Goal: Find specific page/section: Find specific page/section

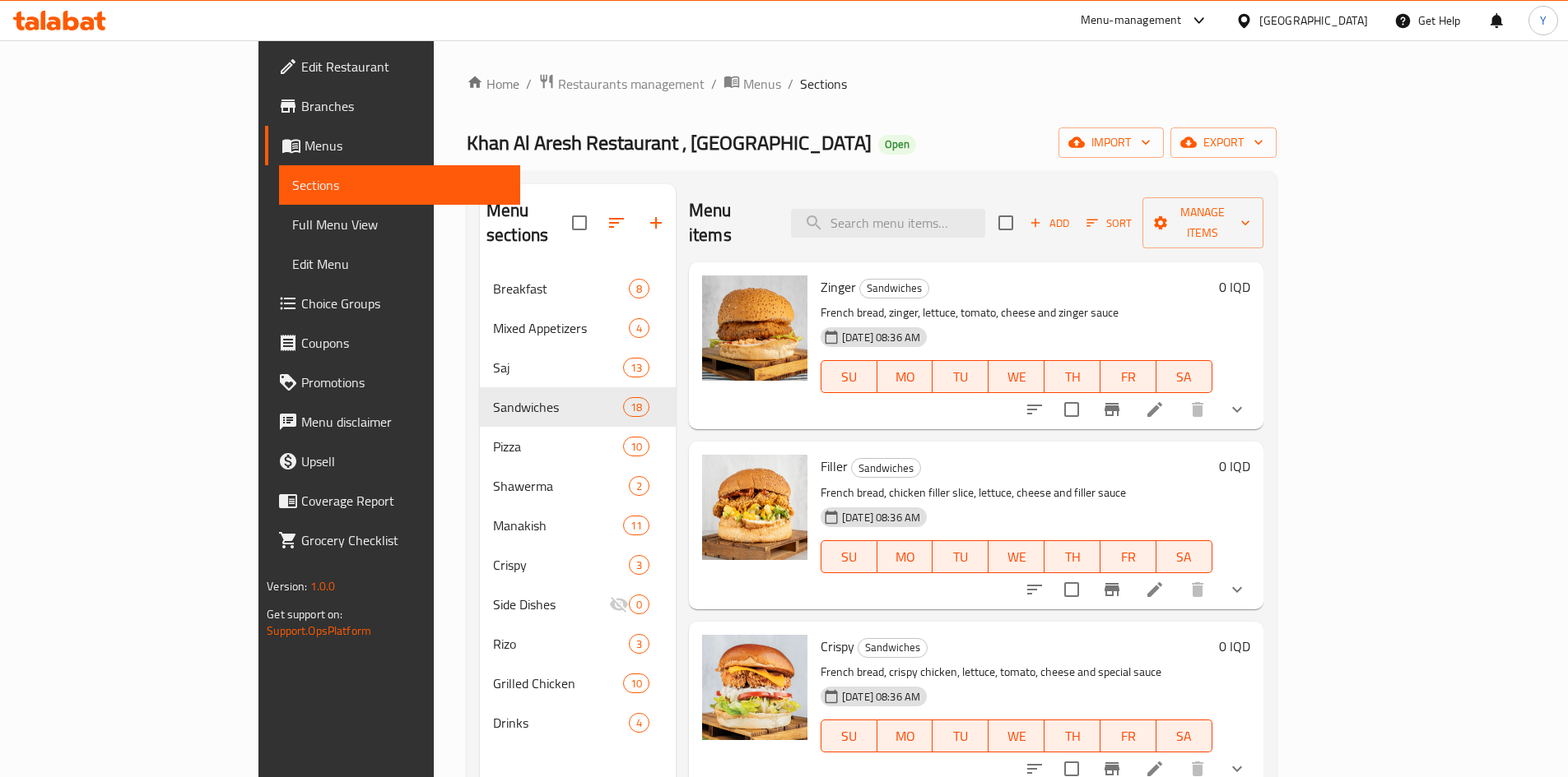
scroll to position [2450, 0]
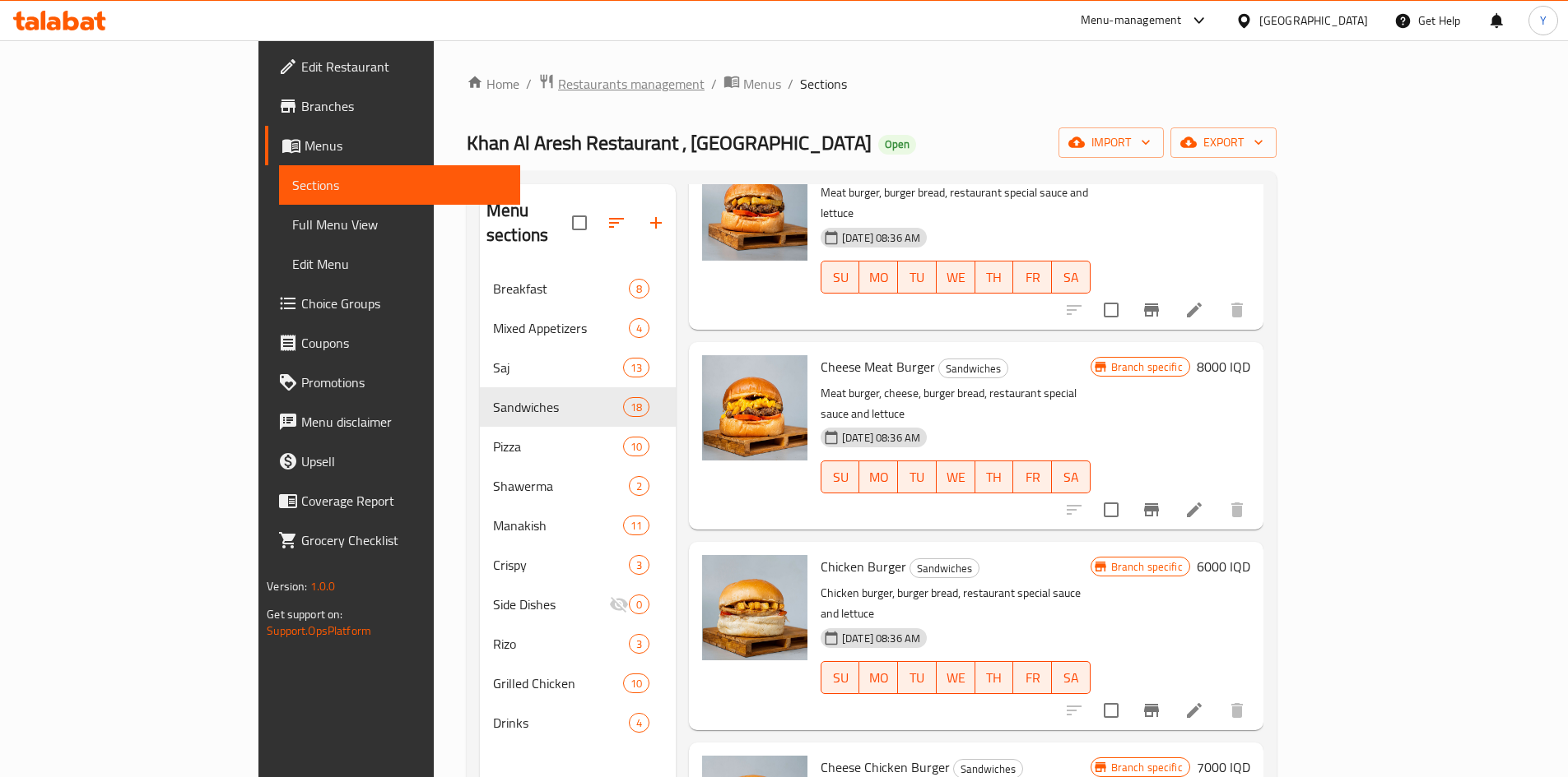
click at [558, 74] on span "Restaurants management" at bounding box center [631, 84] width 147 height 20
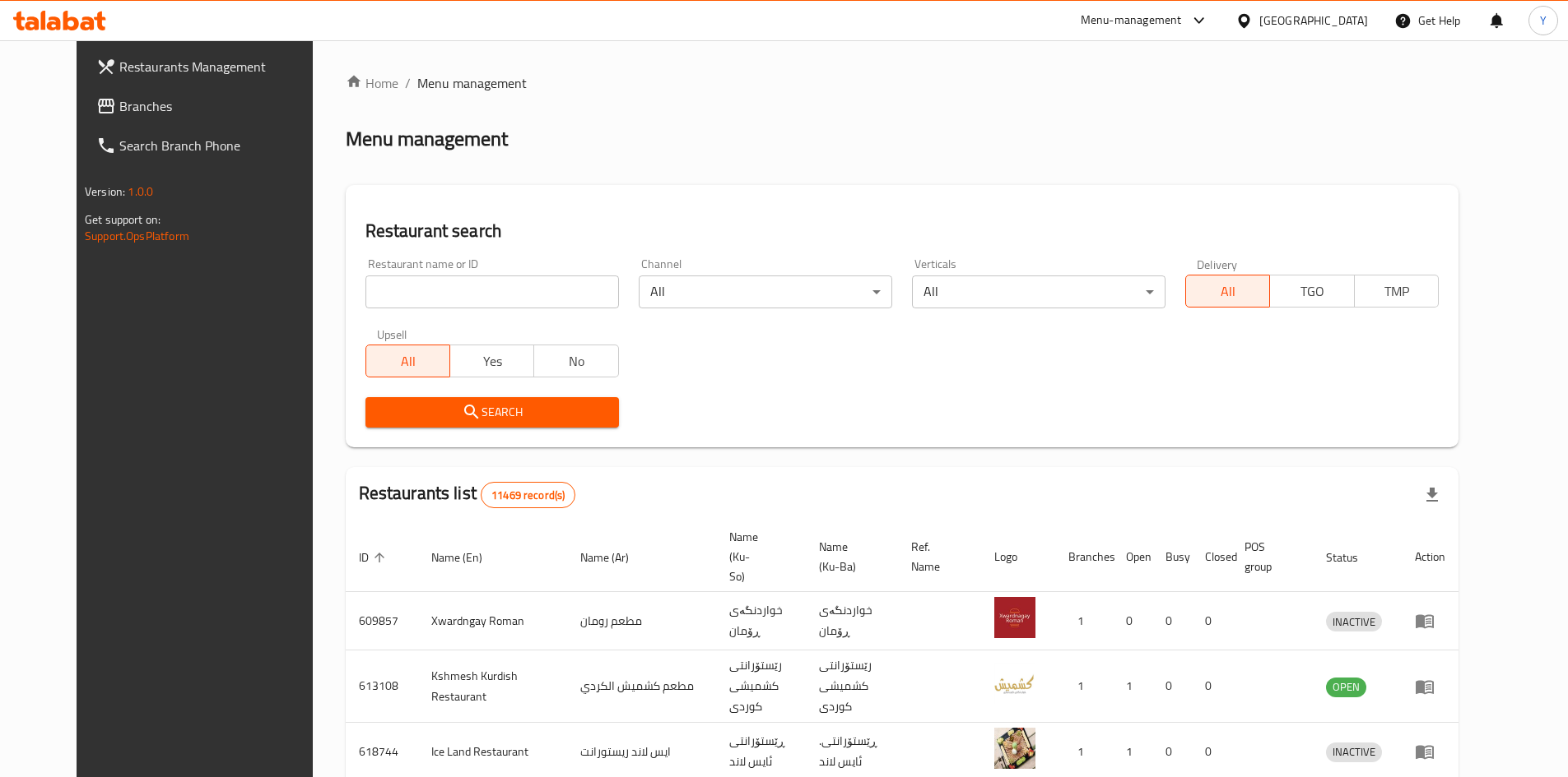
click at [428, 296] on input "search" at bounding box center [492, 292] width 254 height 33
type input "o"
type input "خان العريش"
click button "Search" at bounding box center [492, 413] width 254 height 30
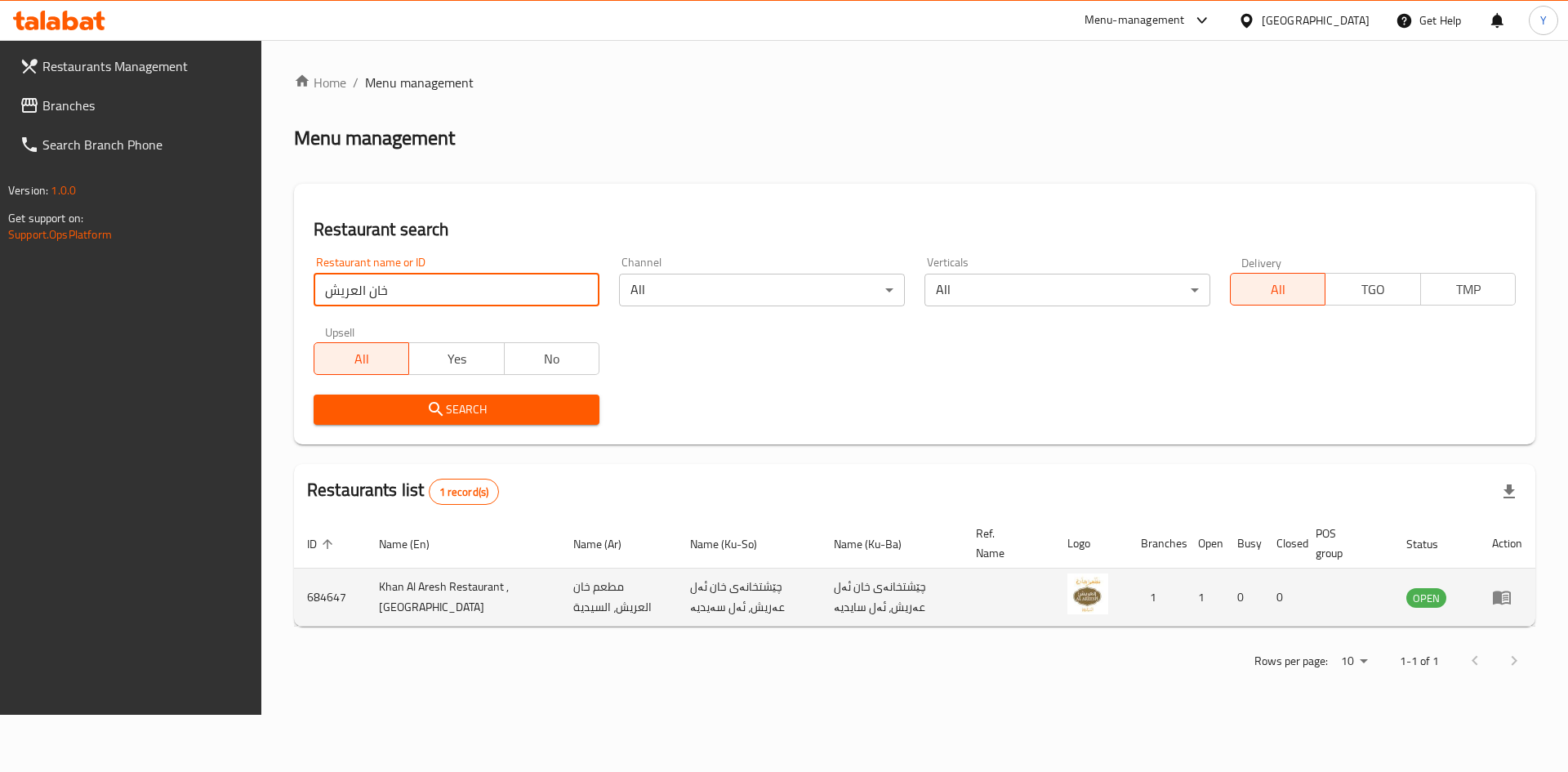
click at [1498, 597] on icon "enhanced table" at bounding box center [1502, 599] width 18 height 14
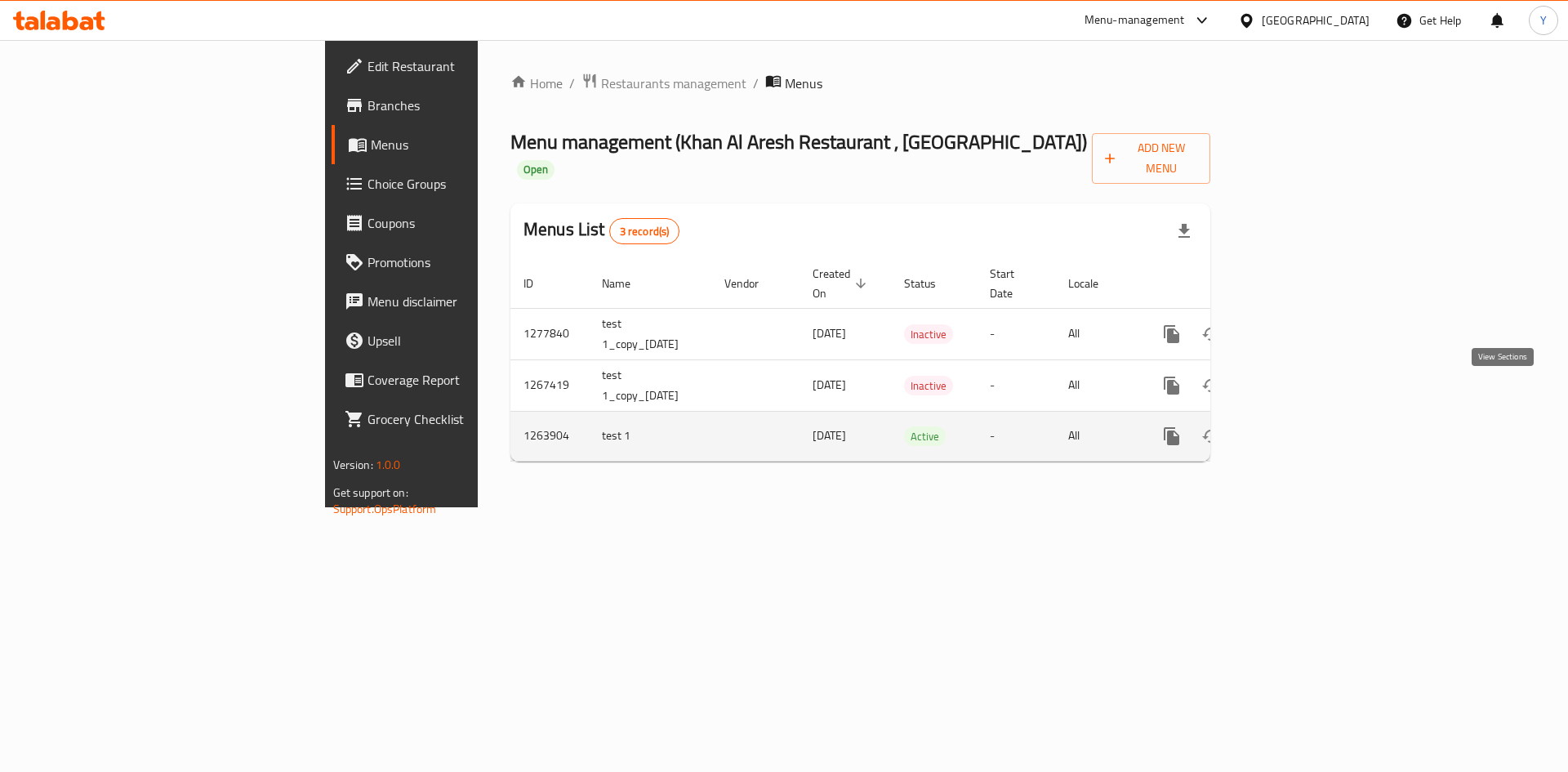
click at [1298, 429] on icon "enhanced table" at bounding box center [1290, 437] width 15 height 15
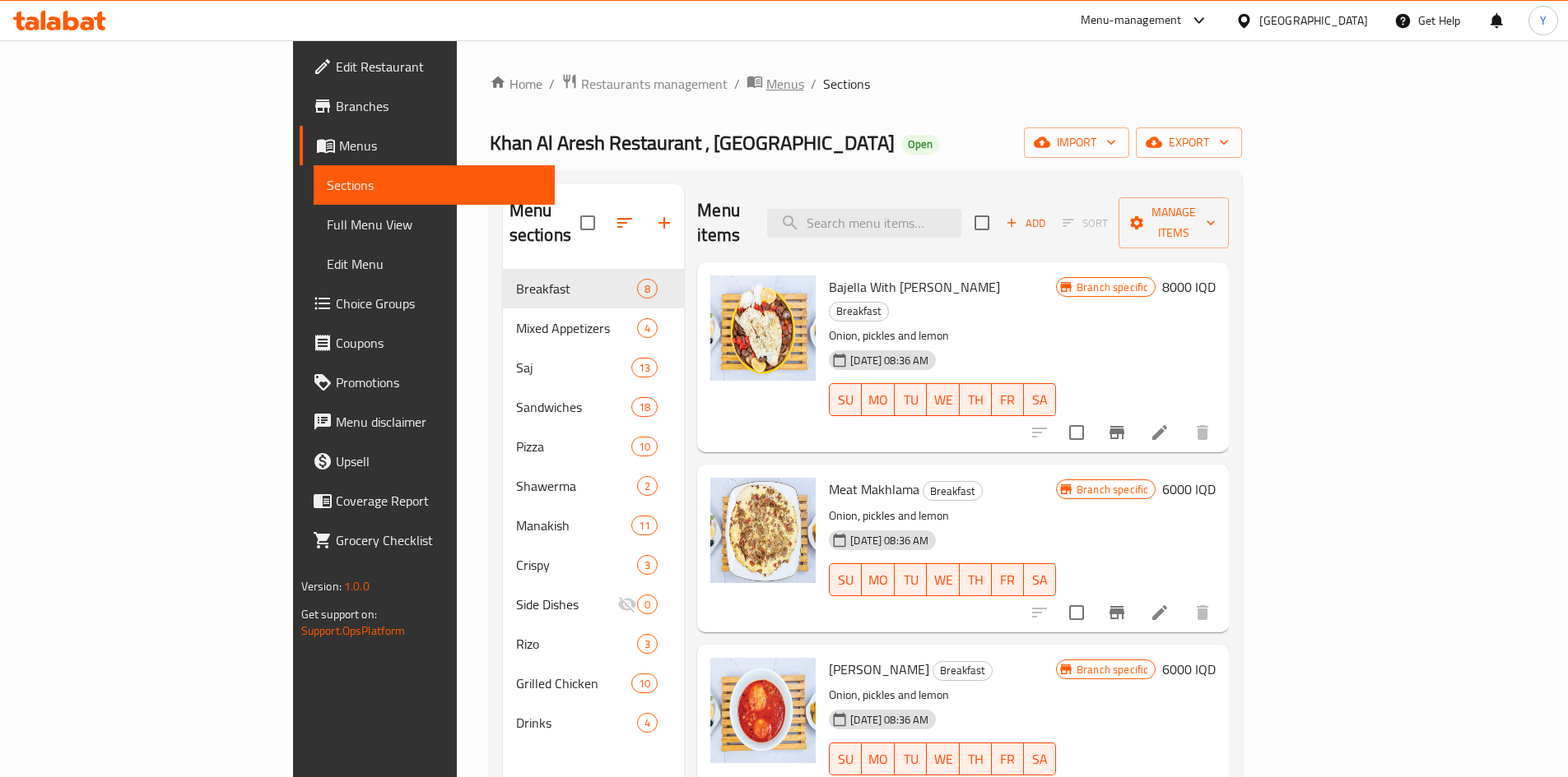
click at [767, 84] on span "Menus" at bounding box center [785, 84] width 38 height 20
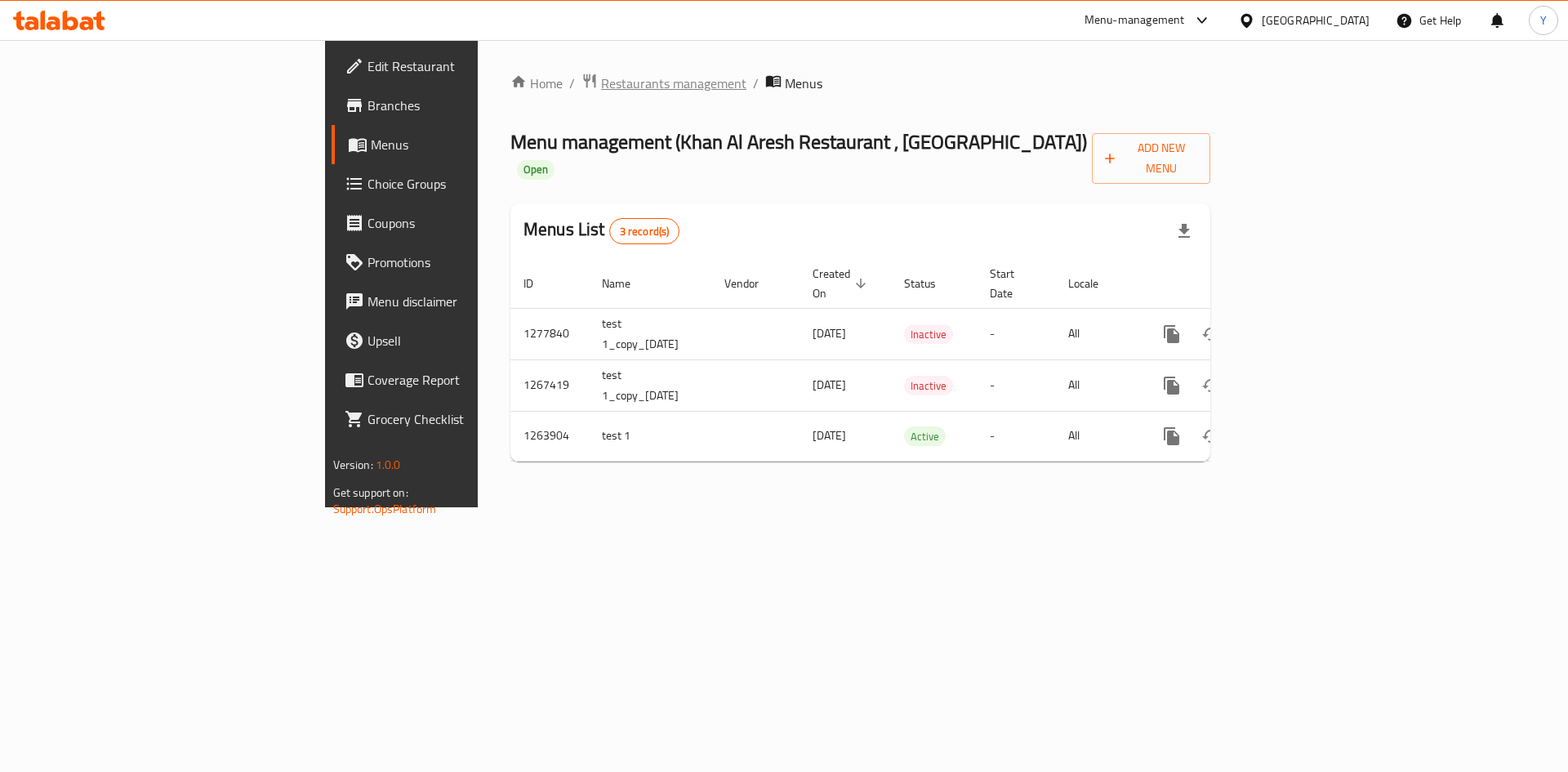
click at [601, 77] on span "Restaurants management" at bounding box center [674, 83] width 145 height 20
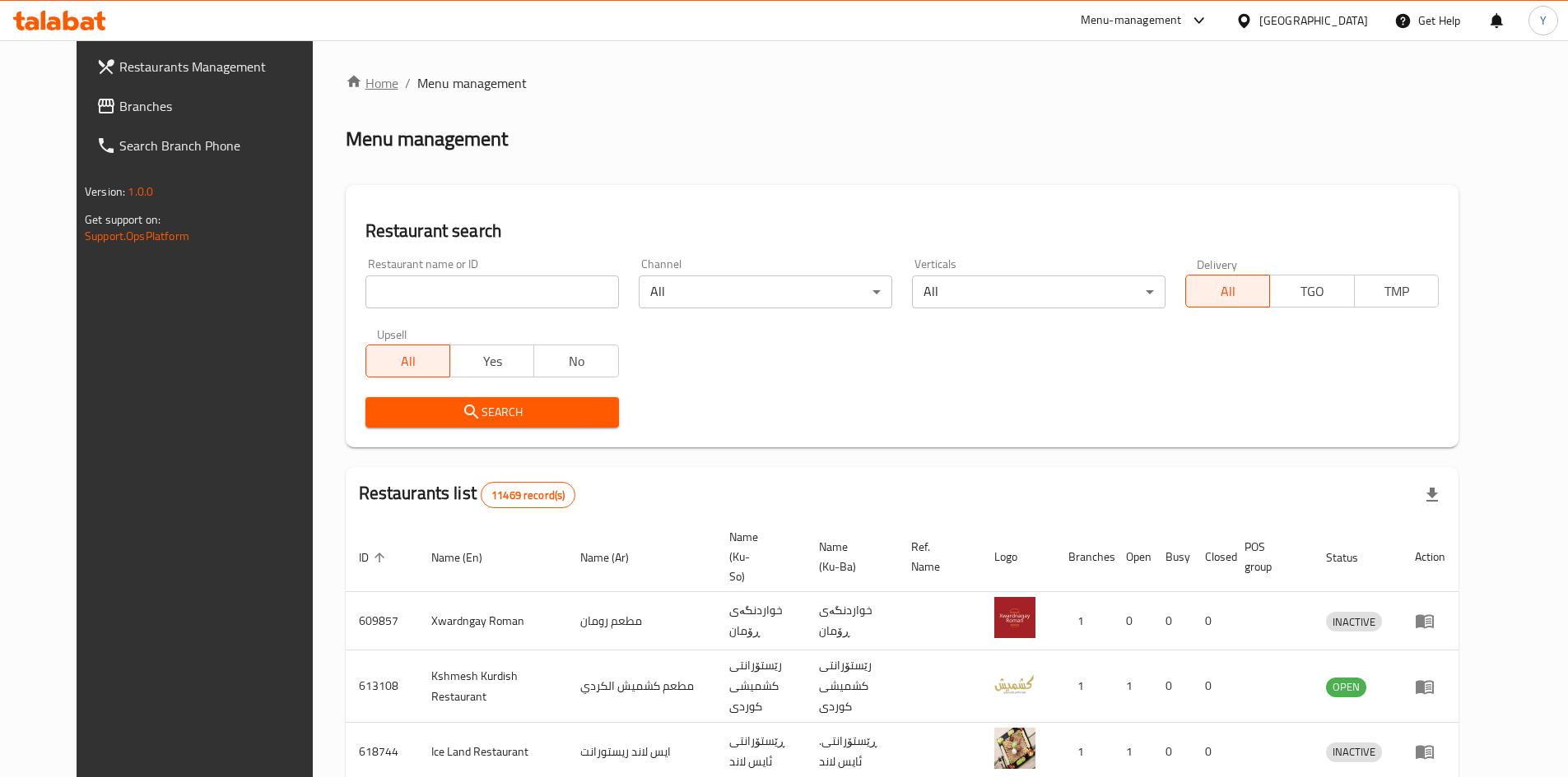
click at [346, 83] on link "Home" at bounding box center [372, 83] width 53 height 20
click at [498, 287] on input "search" at bounding box center [492, 292] width 254 height 33
click at [405, 292] on input "خان العر" at bounding box center [492, 292] width 254 height 33
type input "خان العريش"
click at [532, 415] on span "Search" at bounding box center [492, 412] width 227 height 21
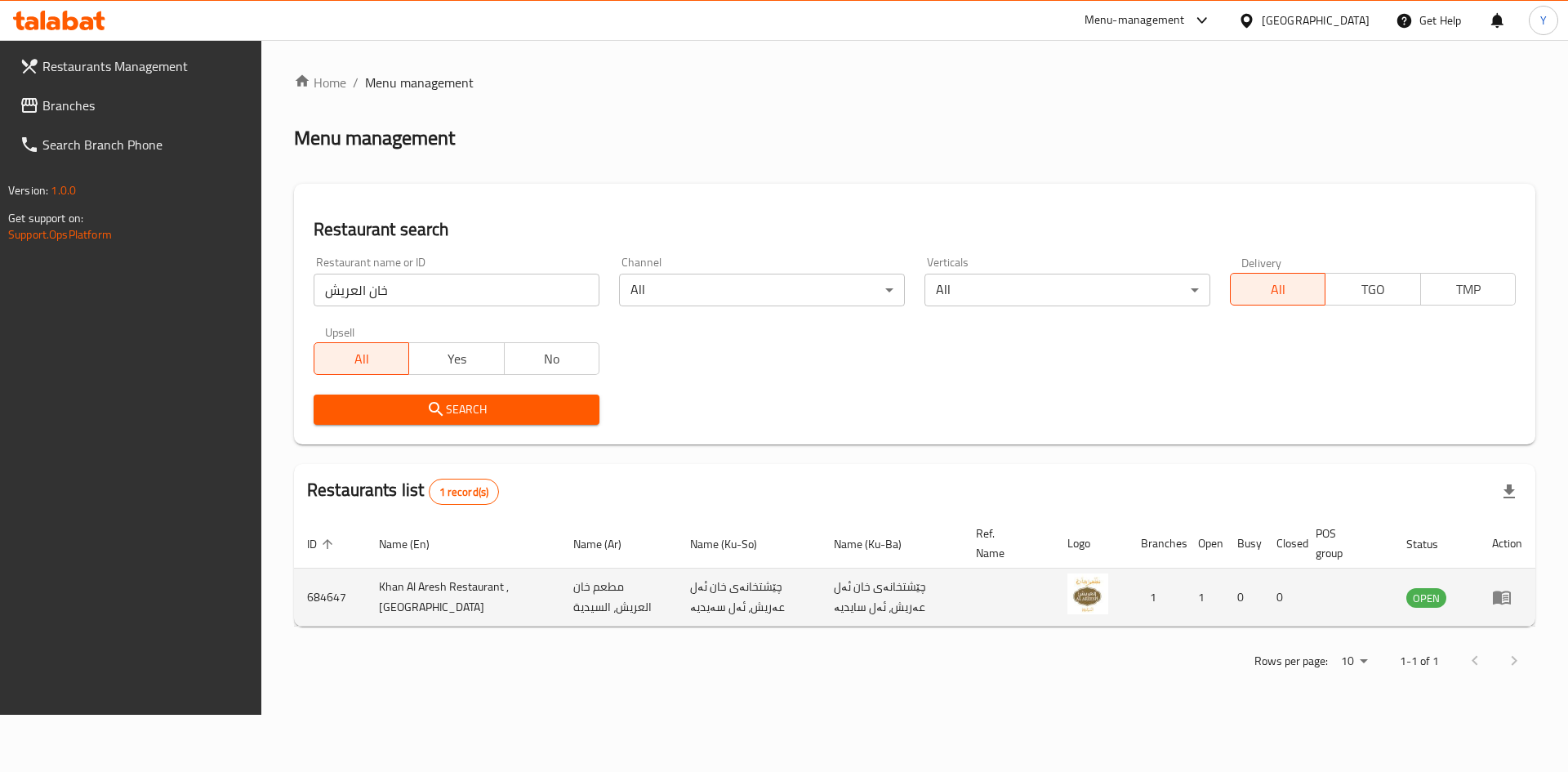
click at [1094, 595] on img "enhanced table" at bounding box center [1088, 595] width 41 height 41
click at [1495, 590] on icon "enhanced table" at bounding box center [1502, 597] width 20 height 20
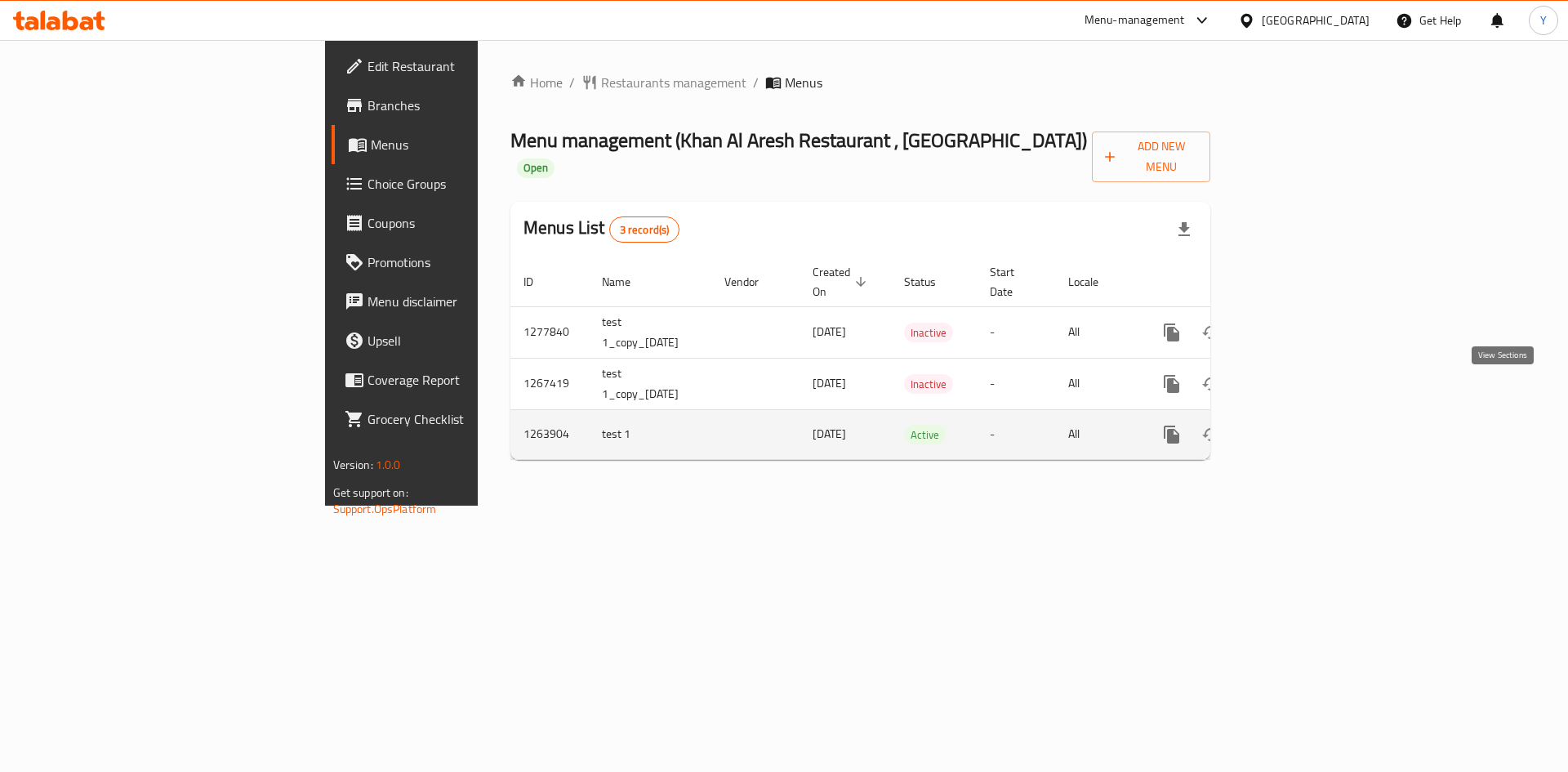
click at [1299, 425] on icon "enhanced table" at bounding box center [1290, 435] width 20 height 20
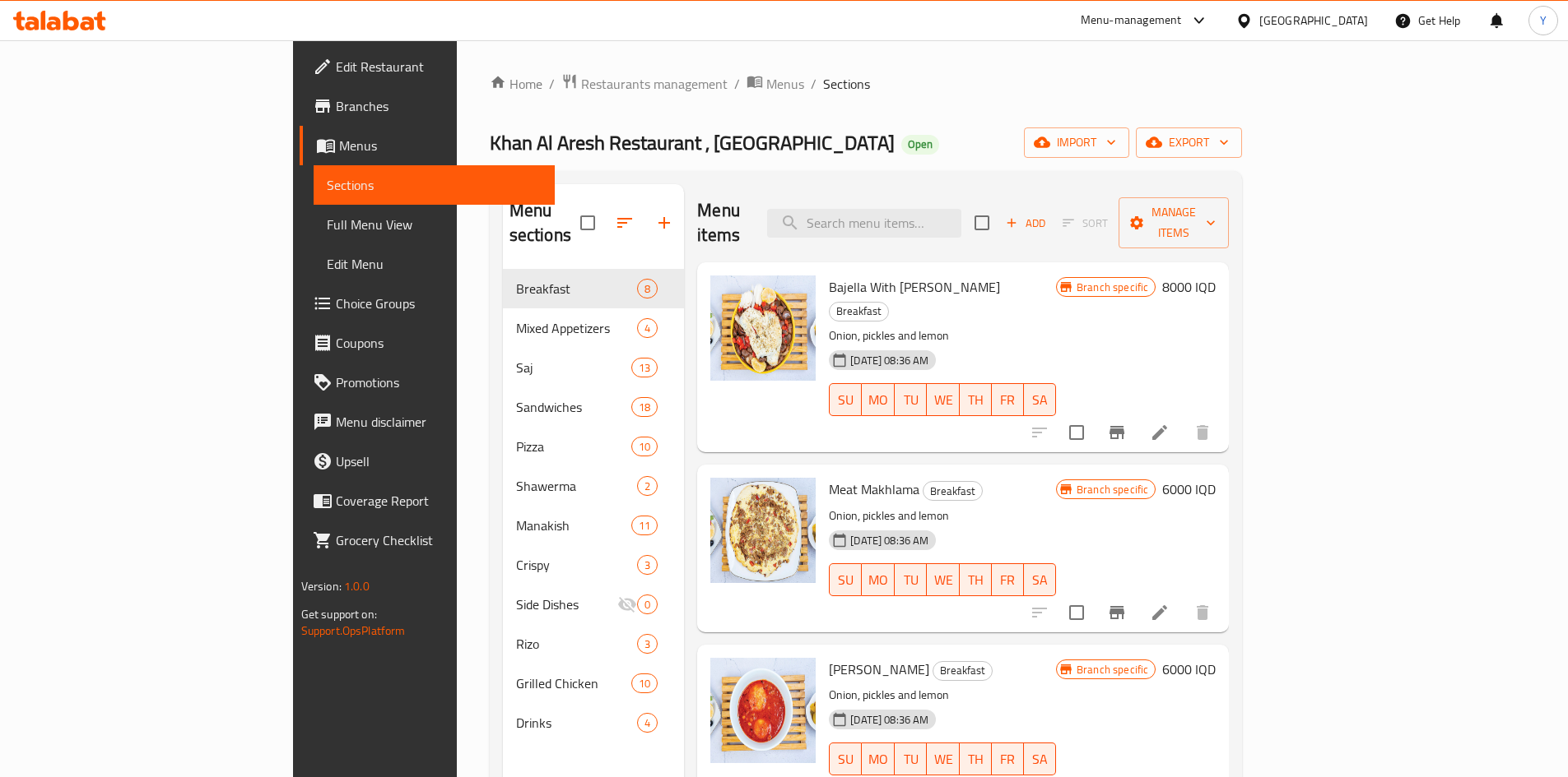
click at [490, 147] on span "Khan Al Aresh Restaurant , [GEOGRAPHIC_DATA]" at bounding box center [692, 142] width 405 height 37
click at [490, 146] on span "Khan Al Aresh Restaurant , [GEOGRAPHIC_DATA]" at bounding box center [692, 142] width 405 height 37
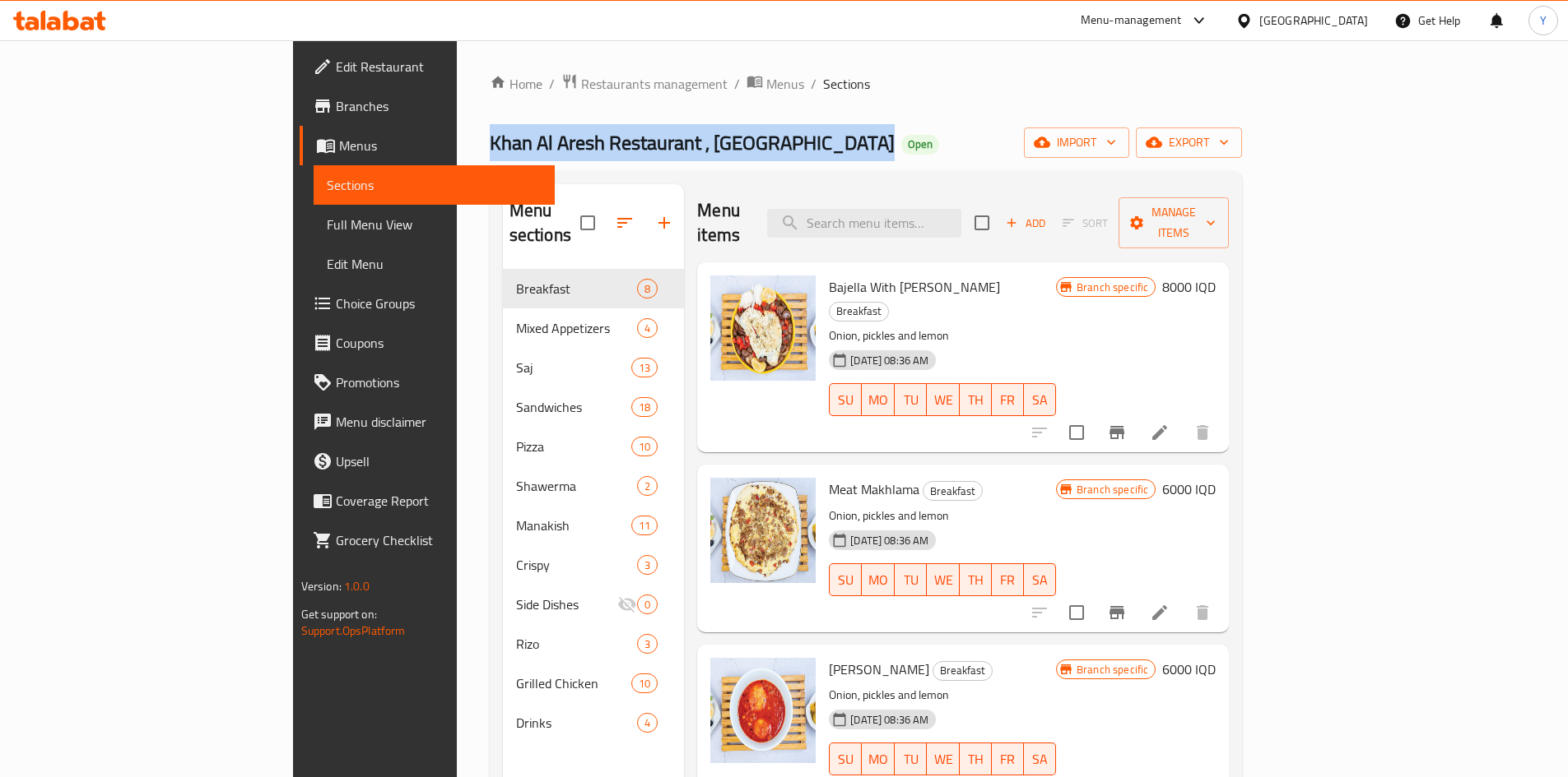
click at [490, 146] on span "Khan Al Aresh Restaurant , [GEOGRAPHIC_DATA]" at bounding box center [692, 142] width 405 height 37
copy span "Khan Al Aresh Restaurant , [GEOGRAPHIC_DATA]"
